Goal: Information Seeking & Learning: Learn about a topic

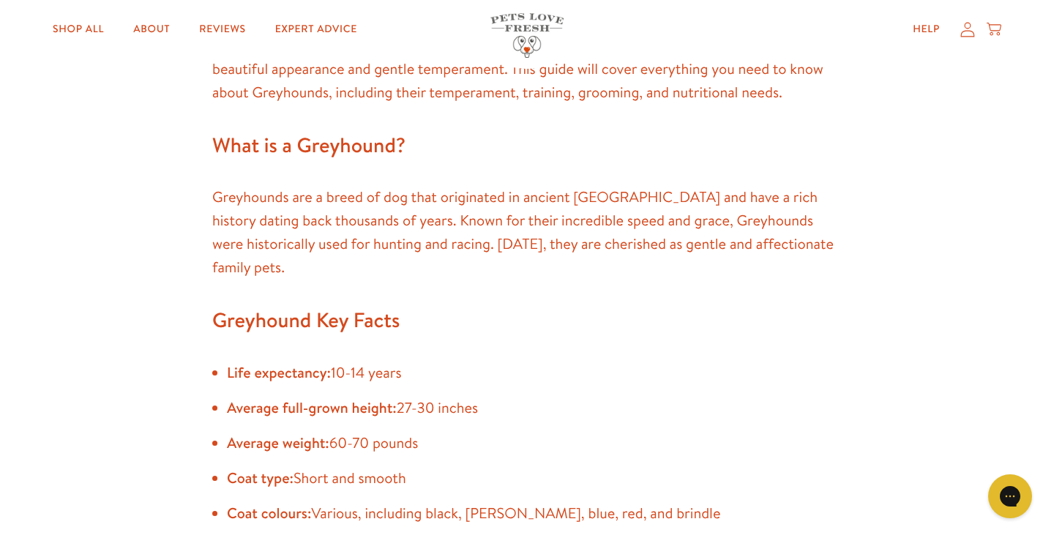
scroll to position [1067, 0]
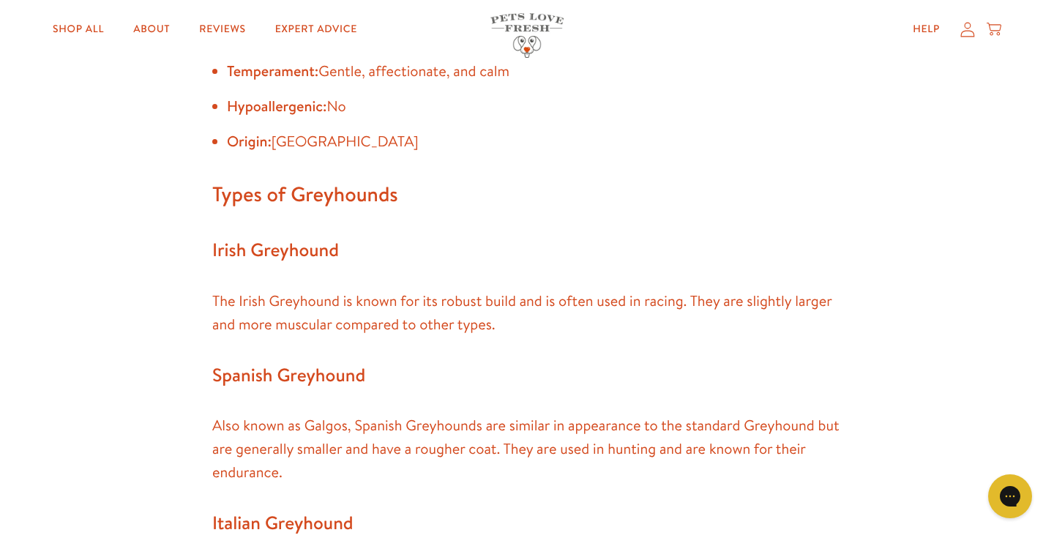
drag, startPoint x: 0, startPoint y: 0, endPoint x: 636, endPoint y: 213, distance: 670.7
click at [636, 235] on h3 "Irish Greyhound" at bounding box center [526, 250] width 629 height 31
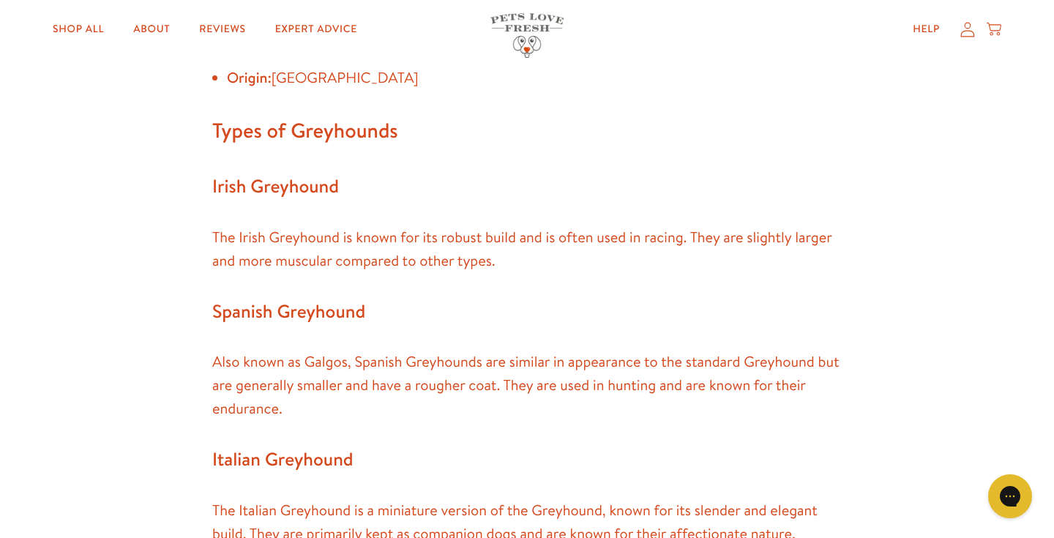
scroll to position [1591, 0]
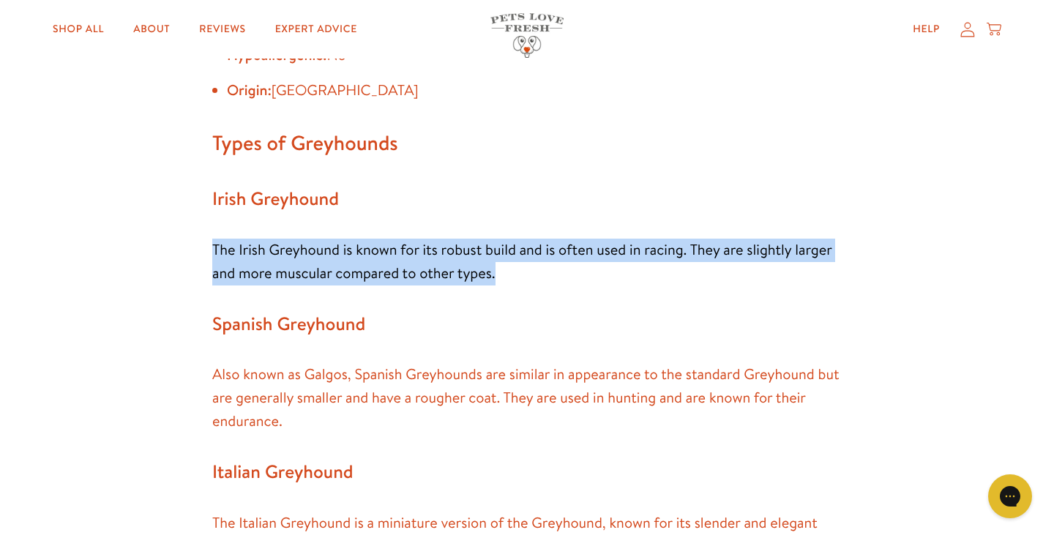
drag, startPoint x: 589, startPoint y: 255, endPoint x: 623, endPoint y: 194, distance: 70.1
drag, startPoint x: 623, startPoint y: 194, endPoint x: 629, endPoint y: 248, distance: 54.6
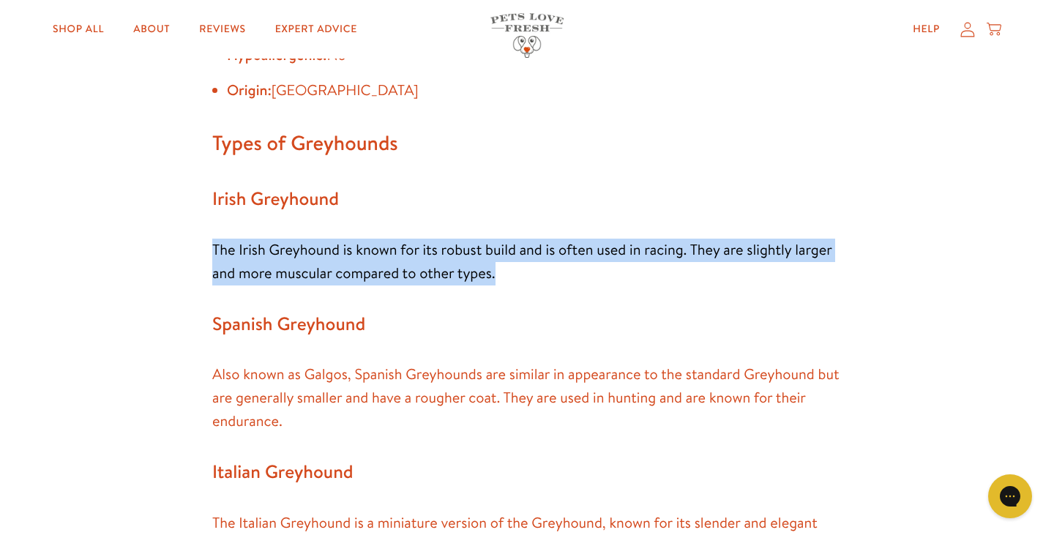
click at [629, 248] on p "The Irish Greyhound is known for its robust build and is often used in racing. …" at bounding box center [526, 262] width 629 height 47
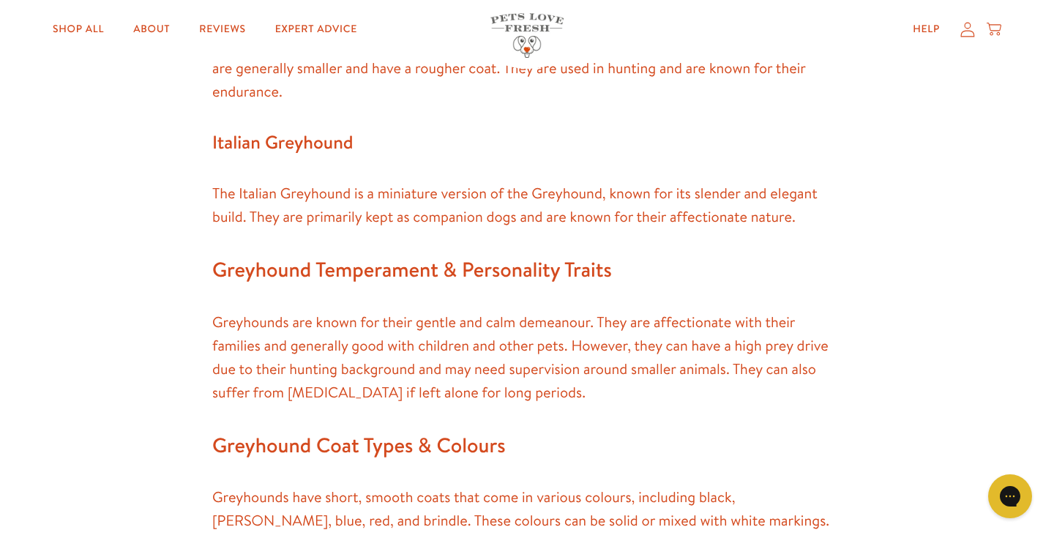
scroll to position [1920, 0]
drag, startPoint x: 577, startPoint y: 368, endPoint x: 589, endPoint y: 332, distance: 37.7
click at [589, 332] on p "Greyhounds are known for their gentle and calm demeanour. They are affectionate…" at bounding box center [526, 359] width 629 height 94
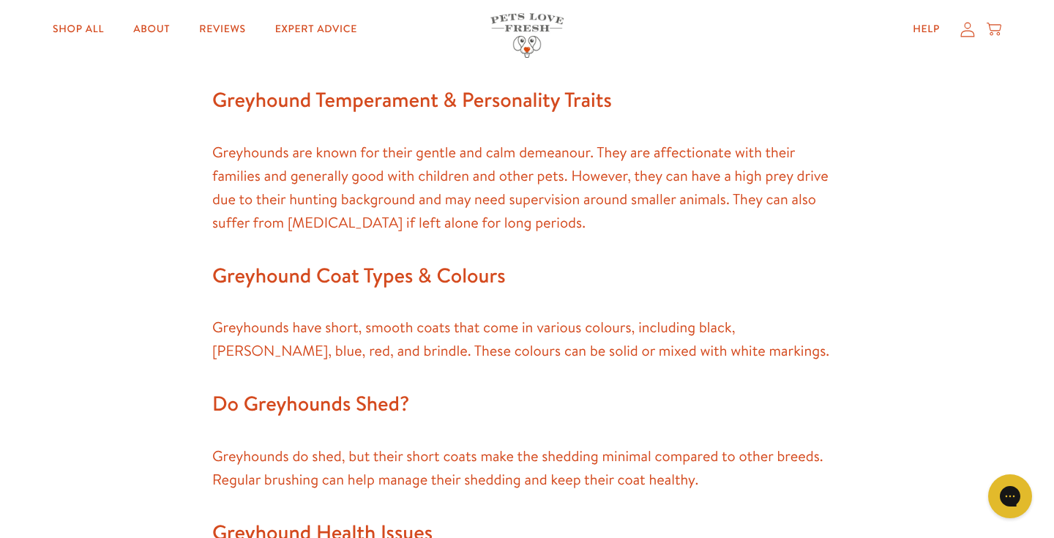
scroll to position [2101, 0]
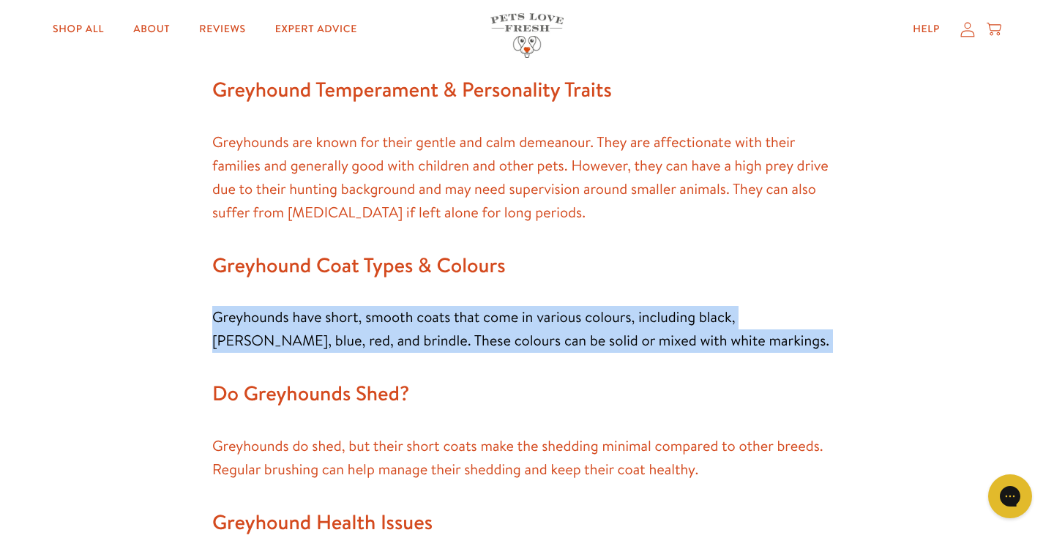
drag, startPoint x: 595, startPoint y: 328, endPoint x: 588, endPoint y: 248, distance: 80.0
click at [588, 248] on div "Greyhound Breed Guide: Temperament, Training, Grooming & Nutrition Greyhounds a…" at bounding box center [526, 251] width 629 height 2697
click at [588, 248] on h2 "Greyhound Coat Types & Colours" at bounding box center [526, 265] width 629 height 35
drag, startPoint x: 588, startPoint y: 248, endPoint x: 583, endPoint y: 334, distance: 86.5
click at [583, 334] on div "Greyhound Breed Guide: Temperament, Training, Grooming & Nutrition Greyhounds a…" at bounding box center [526, 251] width 629 height 2697
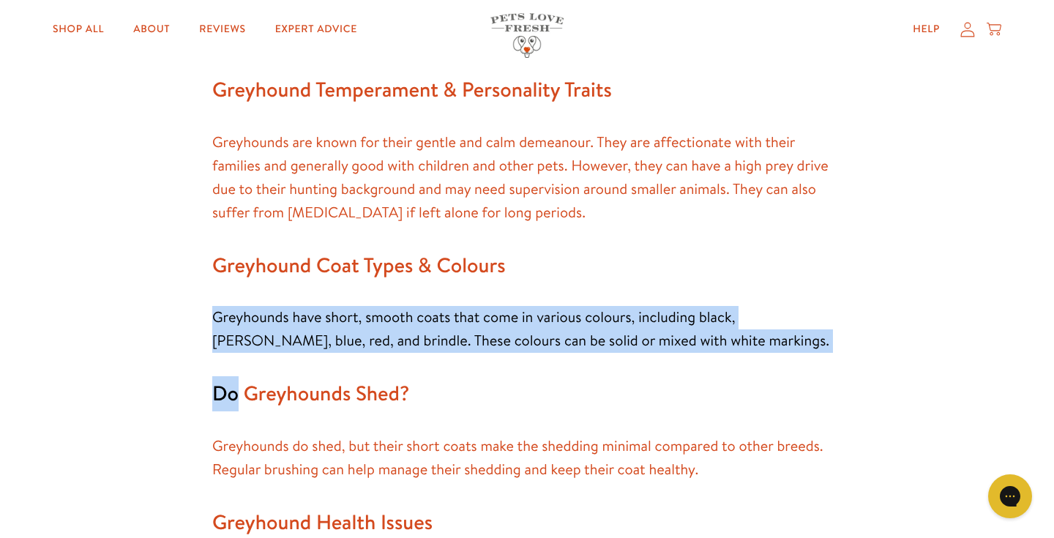
click at [583, 334] on div "Greyhound Breed Guide: Temperament, Training, Grooming & Nutrition Greyhounds a…" at bounding box center [526, 251] width 629 height 2697
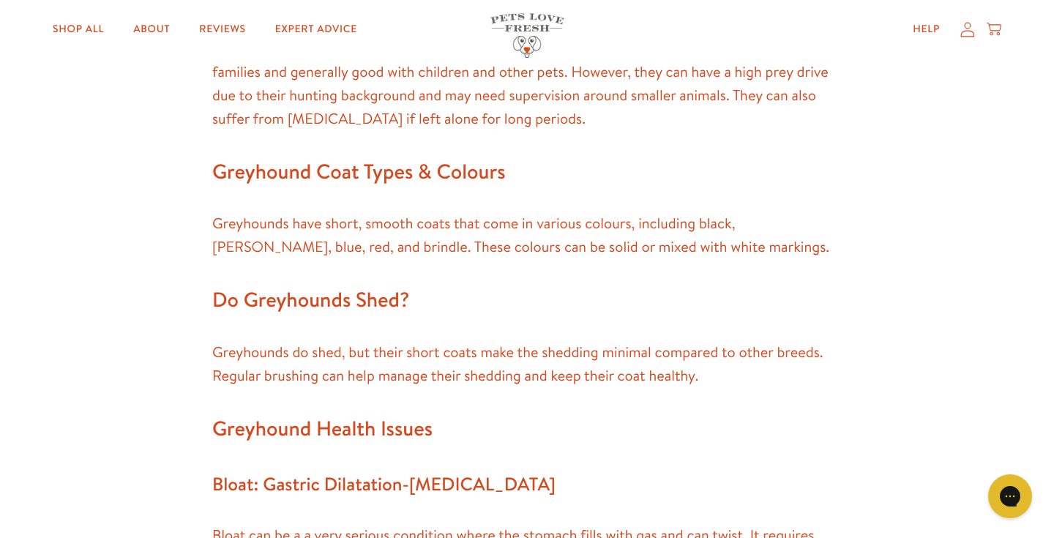
scroll to position [2191, 0]
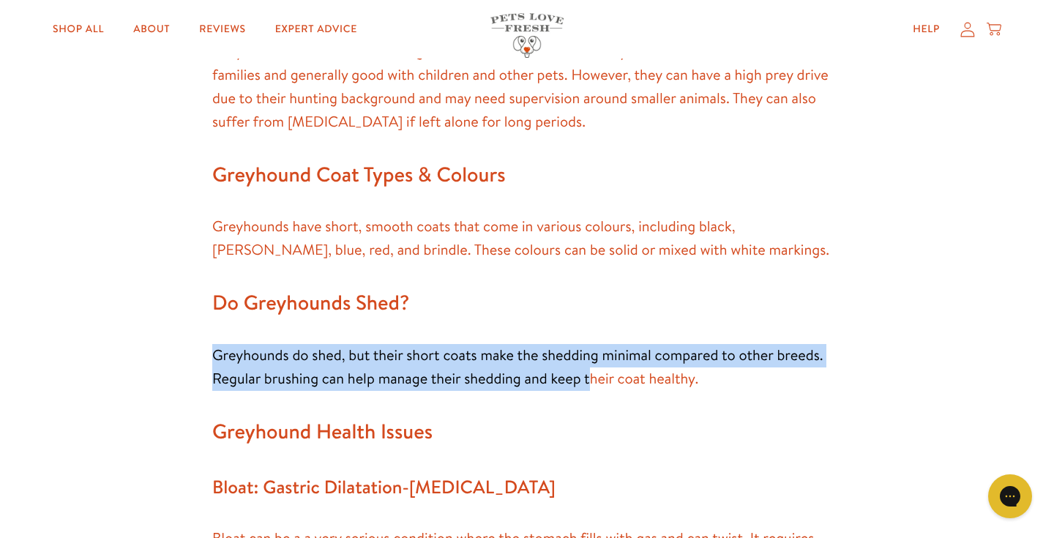
drag, startPoint x: 587, startPoint y: 362, endPoint x: 582, endPoint y: 308, distance: 53.7
click at [582, 308] on div "Greyhound Breed Guide: Temperament, Training, Grooming & Nutrition Greyhounds a…" at bounding box center [526, 160] width 629 height 2697
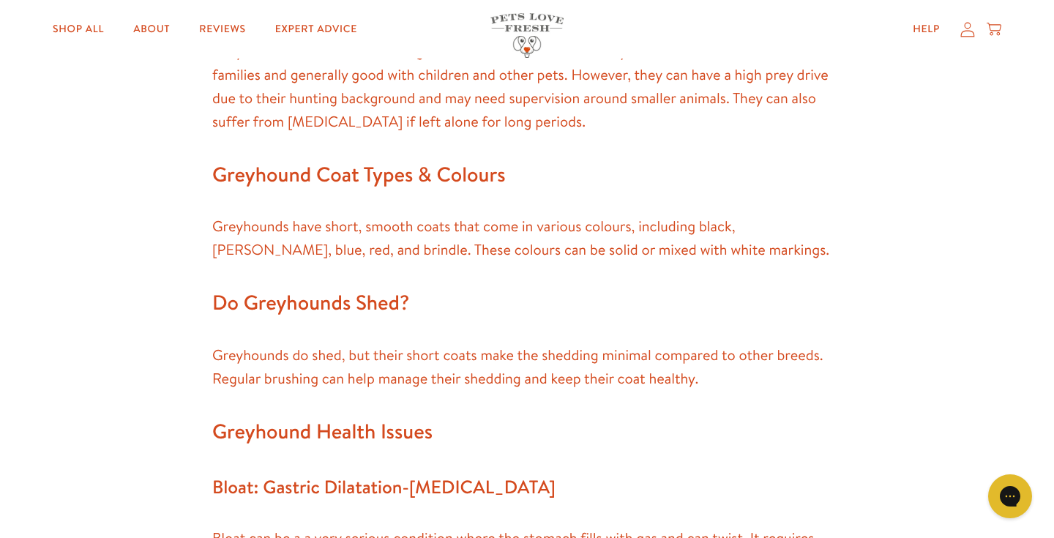
click at [597, 344] on p "Greyhounds do shed, but their short coats make the shedding minimal compared to…" at bounding box center [526, 367] width 629 height 47
drag, startPoint x: 605, startPoint y: 326, endPoint x: 607, endPoint y: 340, distance: 14.1
click at [607, 344] on p "Greyhounds do shed, but their short coats make the shedding minimal compared to…" at bounding box center [526, 367] width 629 height 47
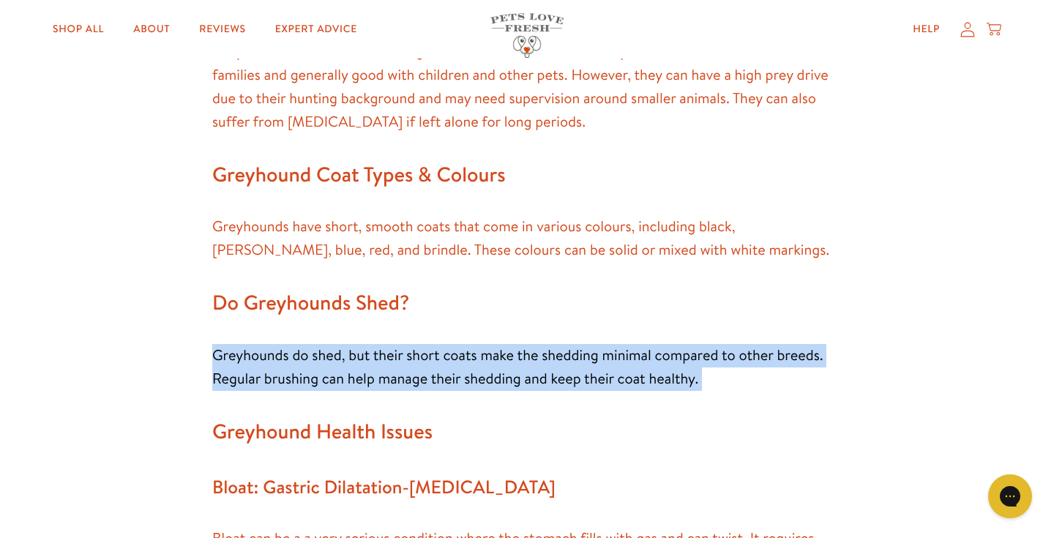
drag, startPoint x: 600, startPoint y: 370, endPoint x: 600, endPoint y: 307, distance: 62.2
click at [600, 307] on div "Greyhound Breed Guide: Temperament, Training, Grooming & Nutrition Greyhounds a…" at bounding box center [526, 160] width 629 height 2697
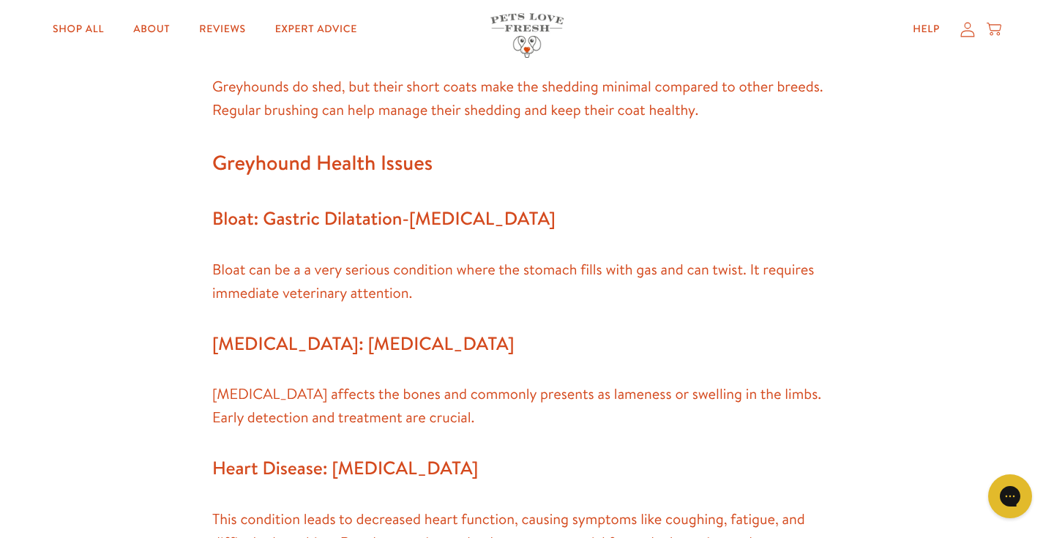
scroll to position [2459, 0]
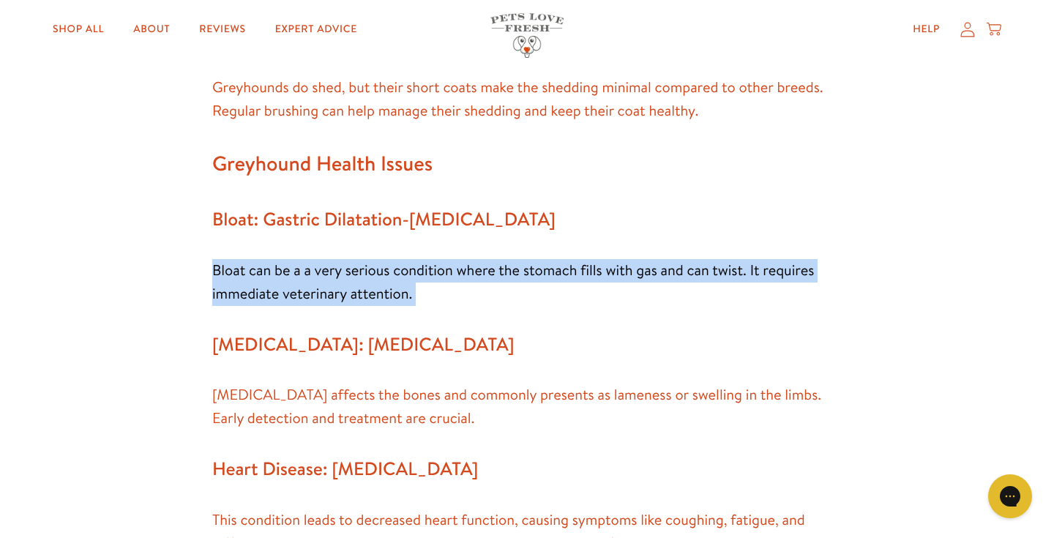
drag, startPoint x: 607, startPoint y: 284, endPoint x: 607, endPoint y: 225, distance: 59.3
drag, startPoint x: 607, startPoint y: 225, endPoint x: 615, endPoint y: 263, distance: 39.5
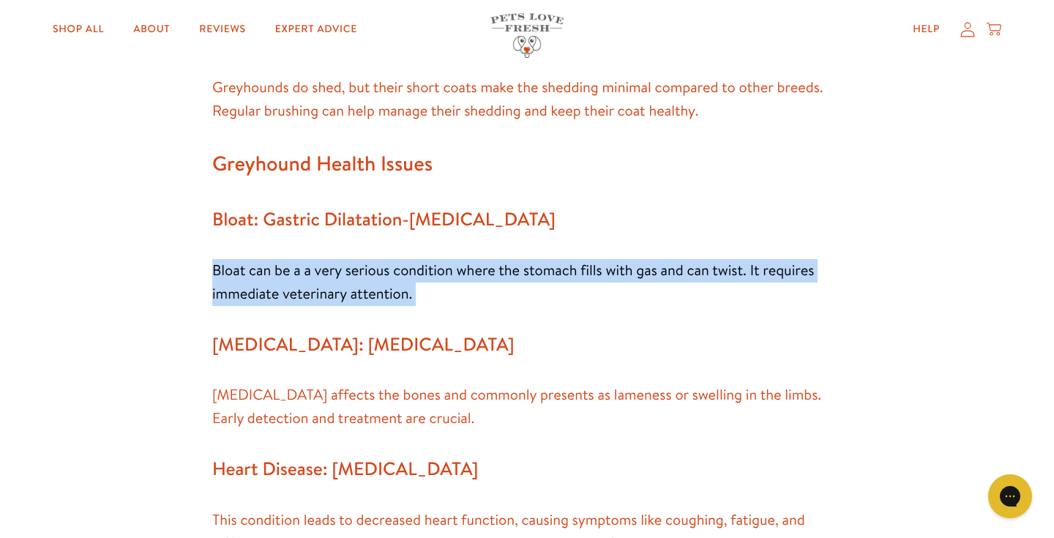
click at [615, 263] on p "Bloat can be a a very serious condition where the stomach fills with gas and ca…" at bounding box center [526, 282] width 629 height 47
drag, startPoint x: 615, startPoint y: 263, endPoint x: 616, endPoint y: 211, distance: 52.7
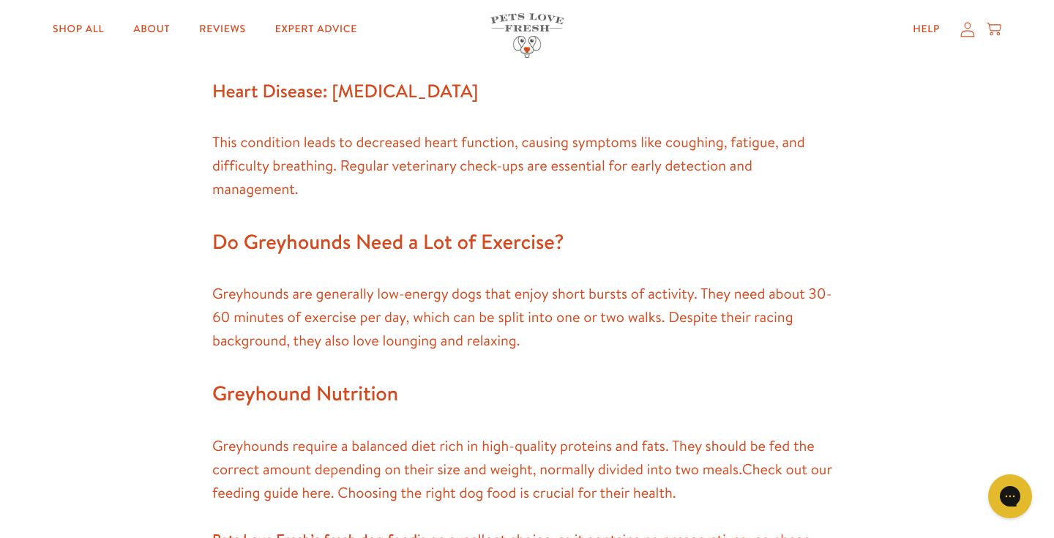
scroll to position [2838, 0]
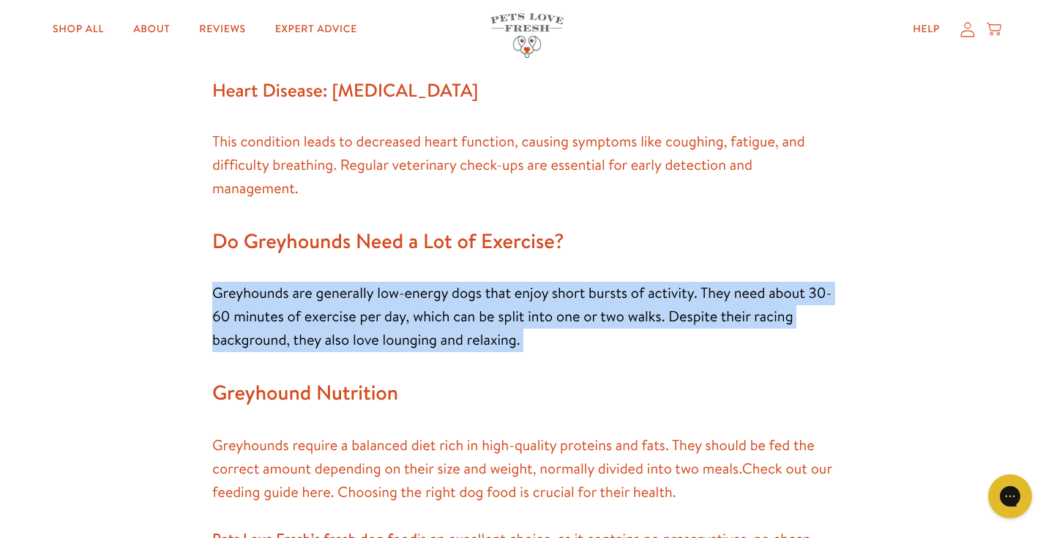
drag, startPoint x: 614, startPoint y: 221, endPoint x: 630, endPoint y: 340, distance: 119.7
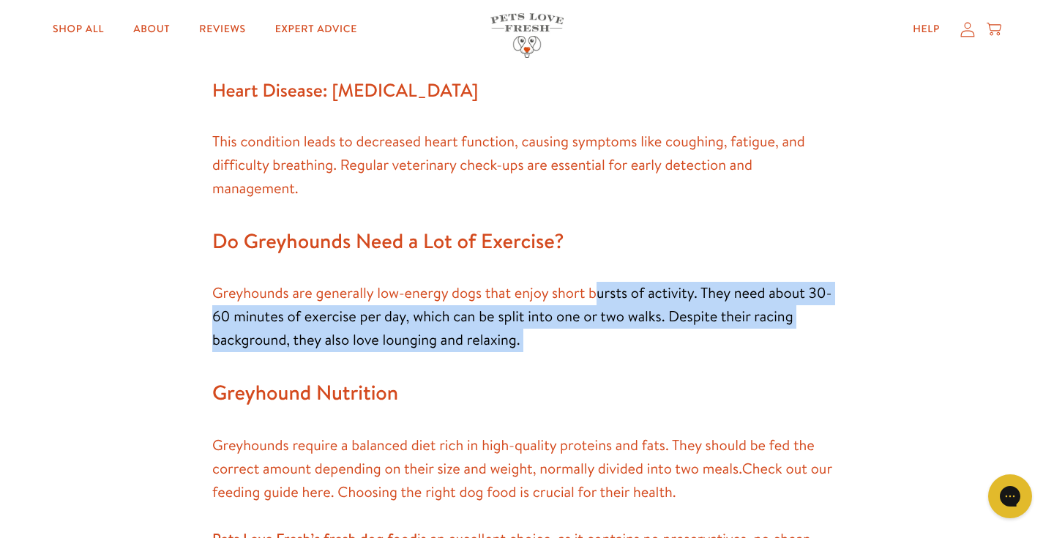
drag, startPoint x: 630, startPoint y: 340, endPoint x: 594, endPoint y: 255, distance: 92.5
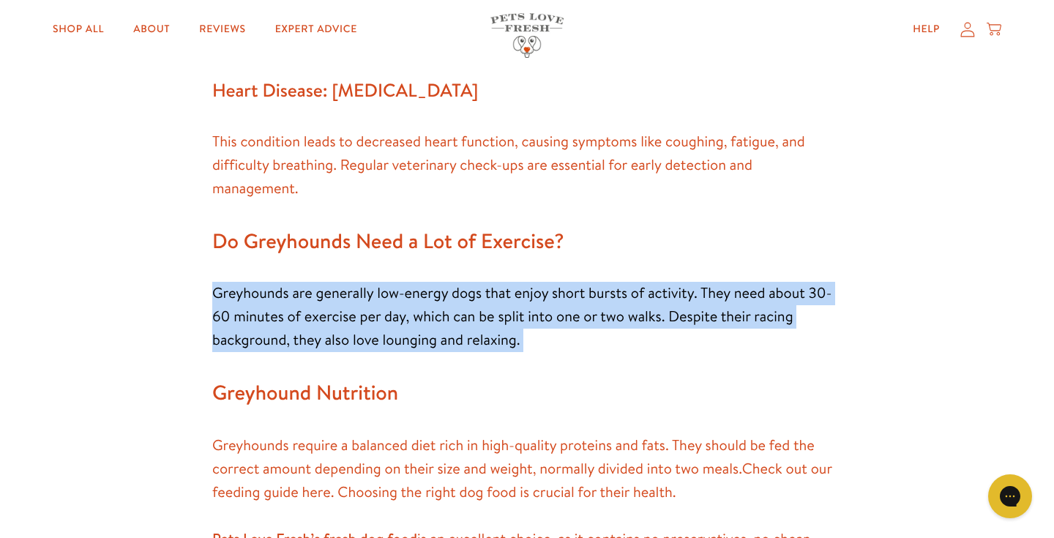
drag, startPoint x: 603, startPoint y: 246, endPoint x: 632, endPoint y: 338, distance: 96.8
drag, startPoint x: 632, startPoint y: 338, endPoint x: 630, endPoint y: 253, distance: 84.9
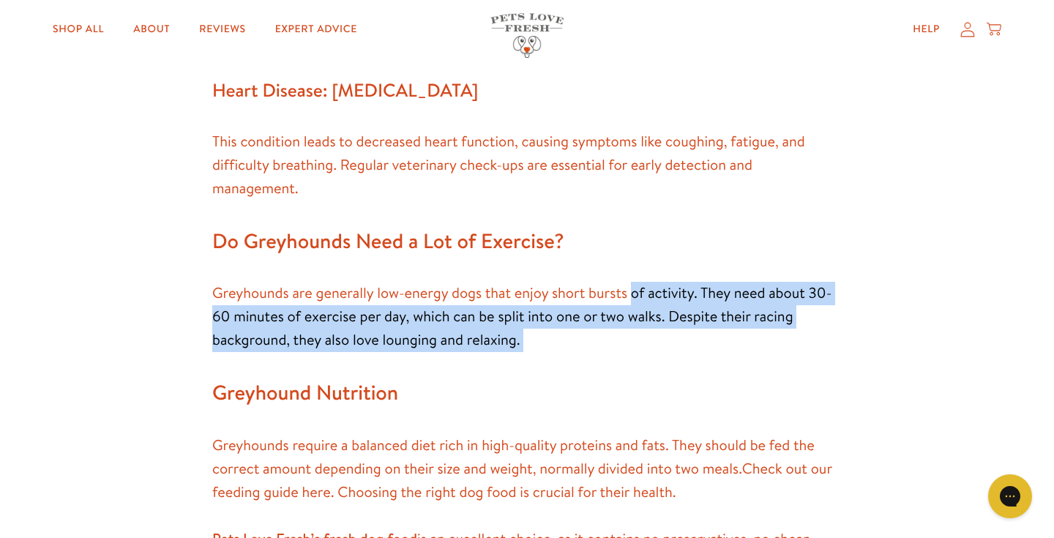
click at [630, 282] on p "Greyhounds are generally low-energy dogs that enjoy short bursts of activity. T…" at bounding box center [526, 317] width 629 height 70
drag, startPoint x: 630, startPoint y: 253, endPoint x: 650, endPoint y: 319, distance: 68.8
click at [650, 319] on p "Greyhounds are generally low-energy dogs that enjoy short bursts of activity. T…" at bounding box center [526, 317] width 629 height 70
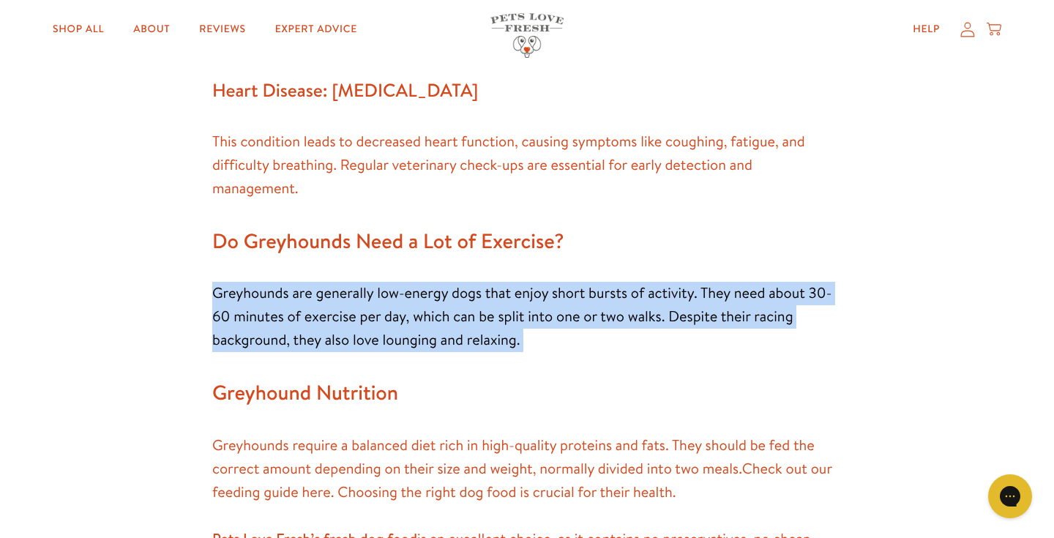
drag, startPoint x: 650, startPoint y: 319, endPoint x: 621, endPoint y: 245, distance: 79.5
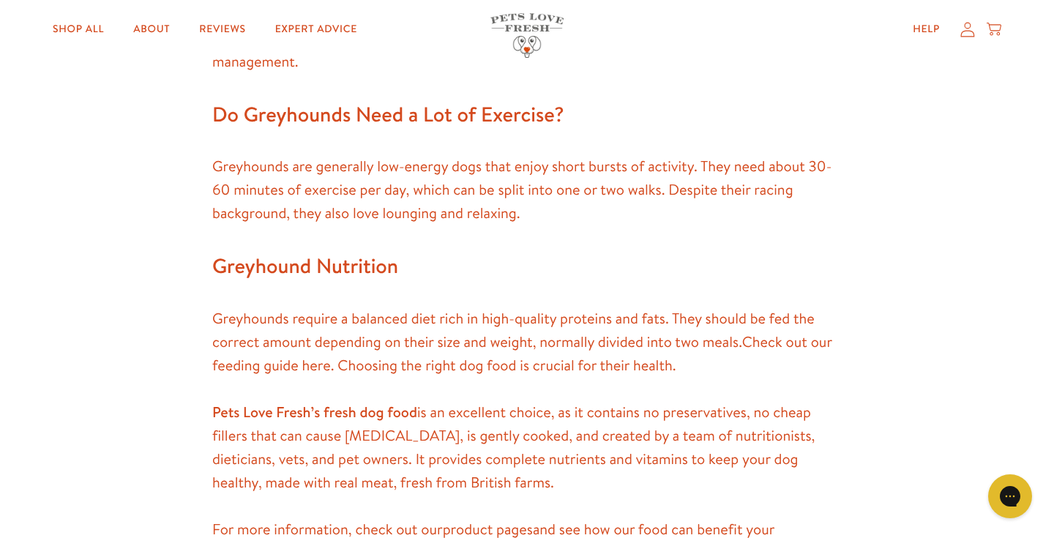
scroll to position [2966, 0]
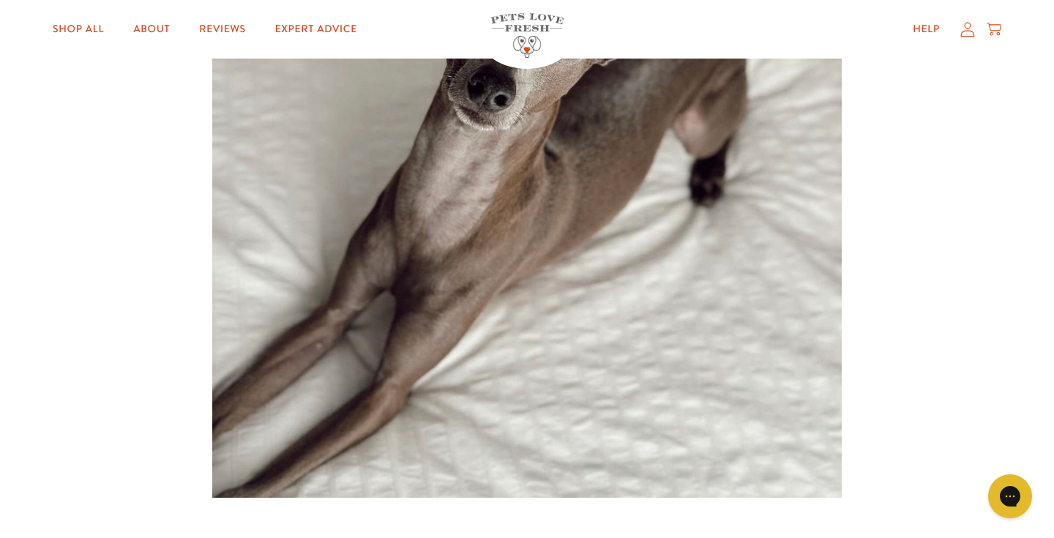
scroll to position [414, 0]
